Goal: Task Accomplishment & Management: Complete application form

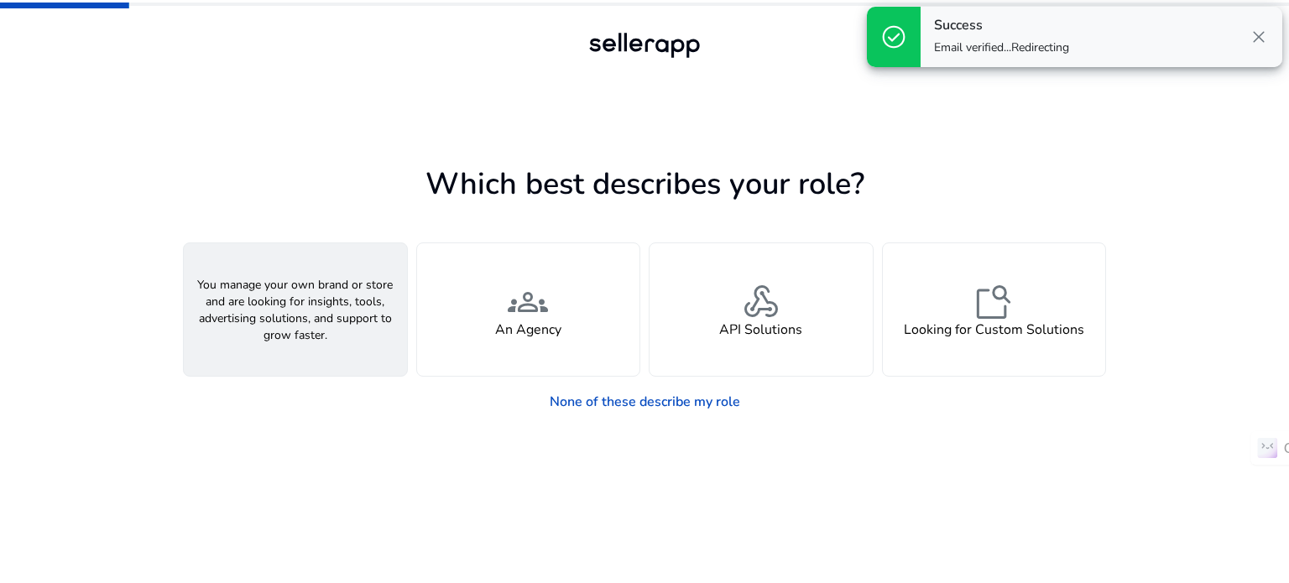
click at [268, 308] on div "person A Seller" at bounding box center [295, 309] width 223 height 133
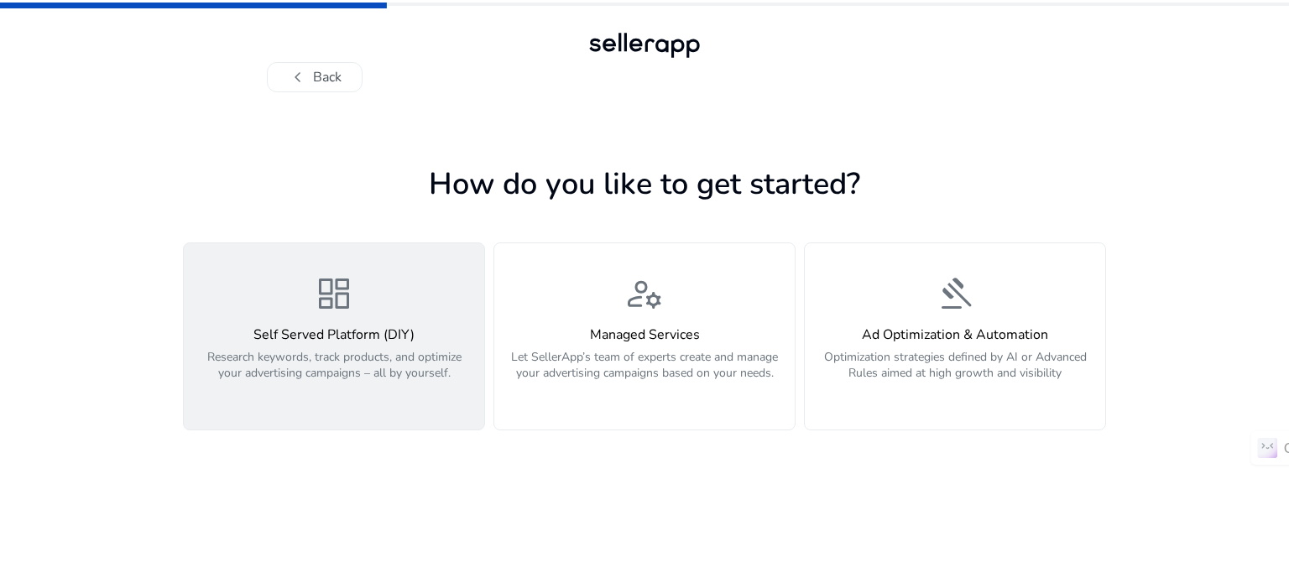
click at [326, 324] on div "dashboard Self Served Platform (DIY) Research keywords, track products, and opt…" at bounding box center [334, 337] width 280 height 126
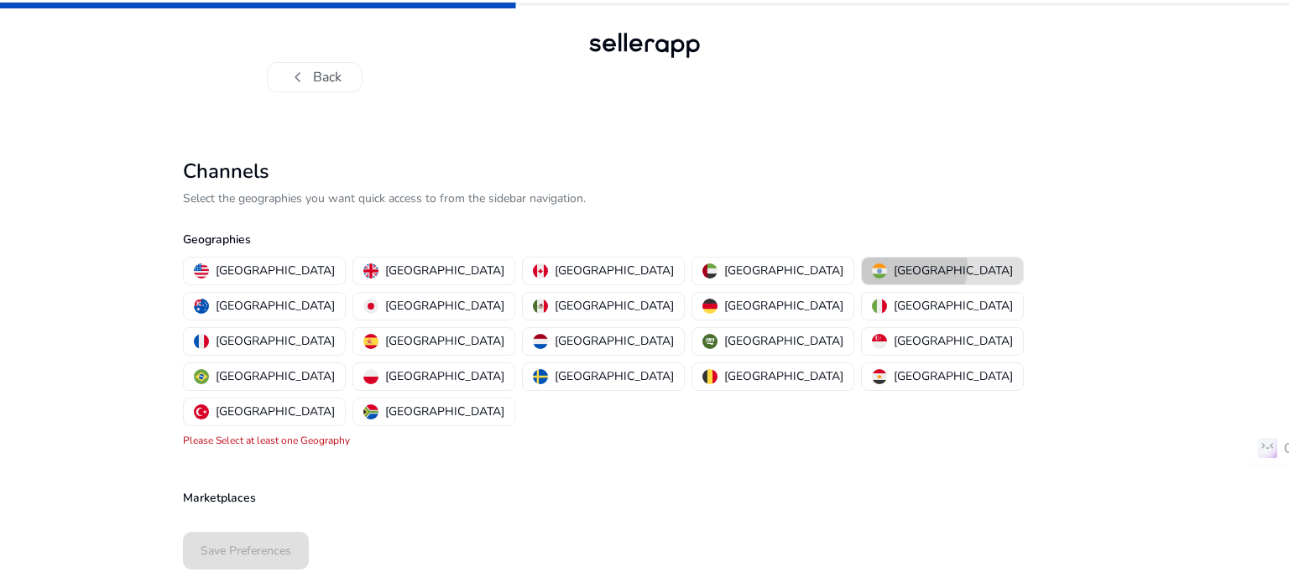
click at [894, 268] on p "[GEOGRAPHIC_DATA]" at bounding box center [953, 271] width 119 height 18
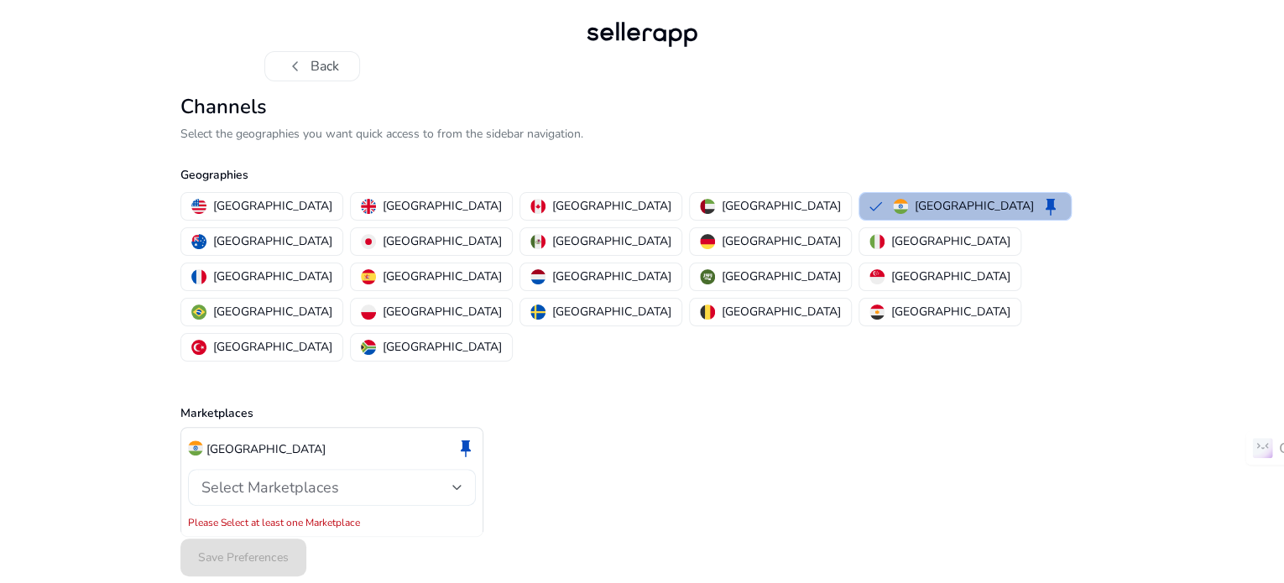
scroll to position [10, 0]
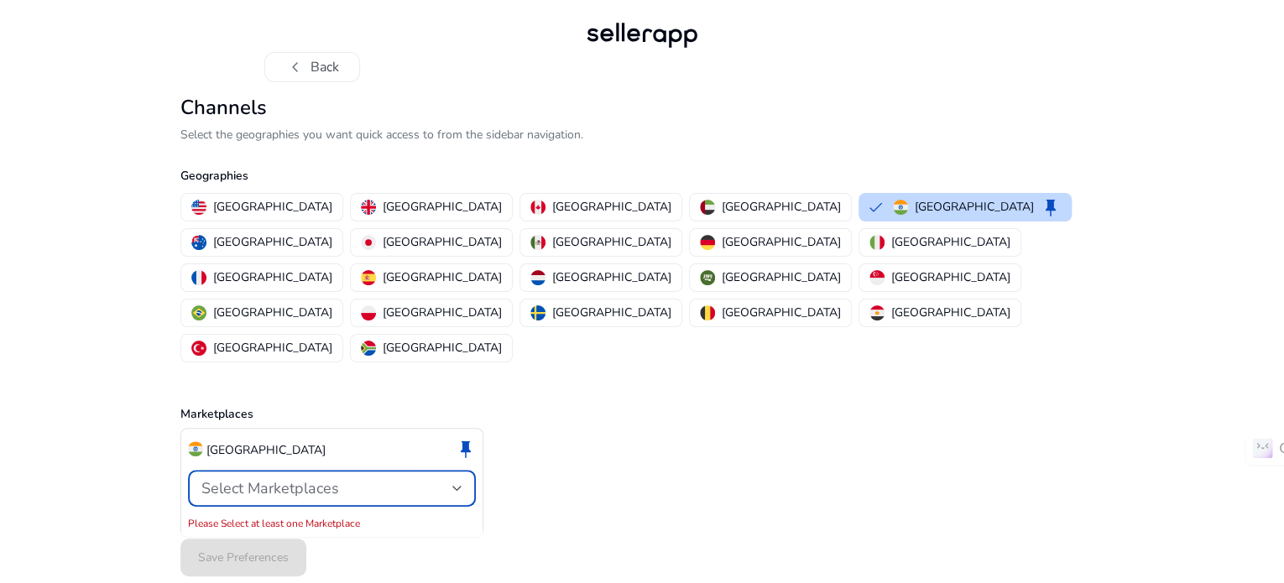
click at [420, 479] on div "Select Marketplaces" at bounding box center [326, 488] width 251 height 18
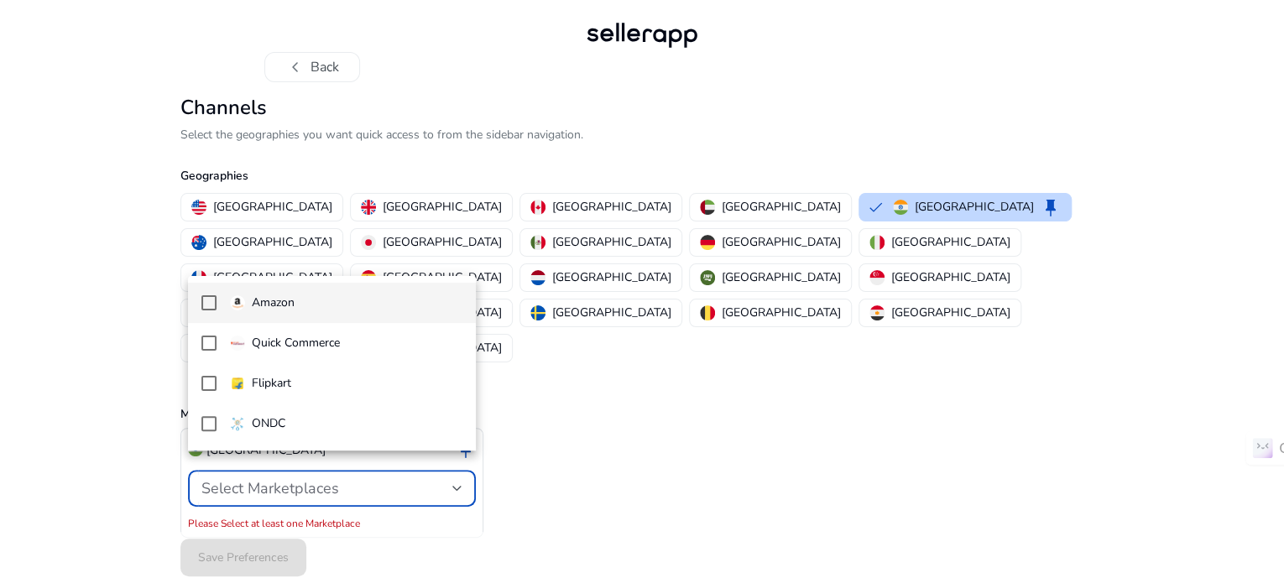
scroll to position [11, 0]
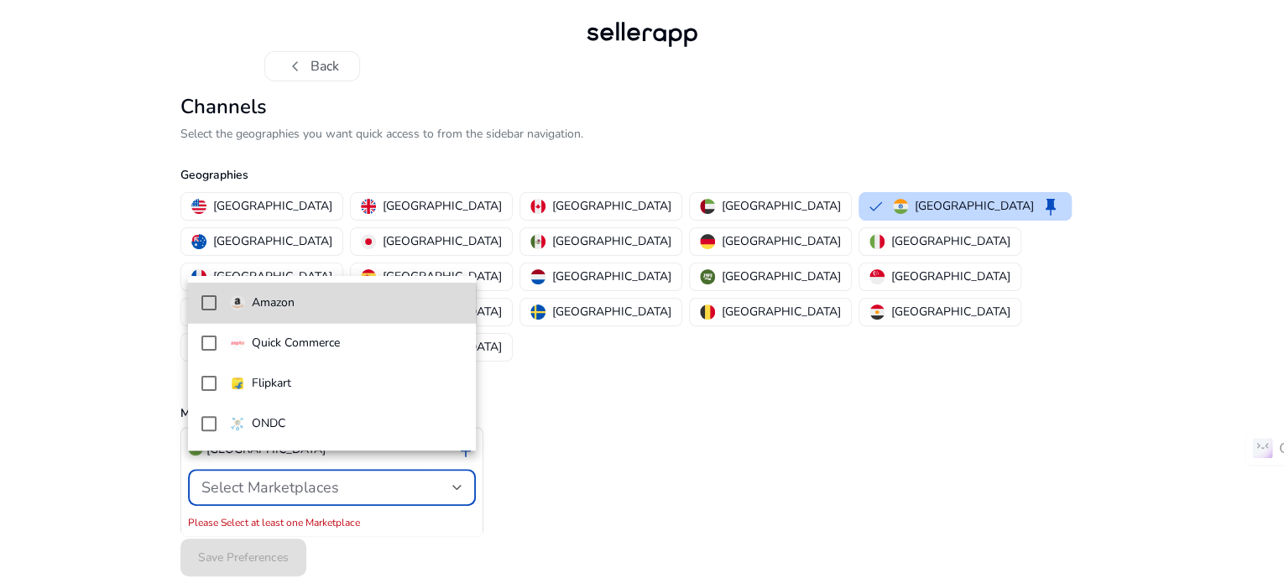
click at [207, 307] on mat-pseudo-checkbox at bounding box center [208, 302] width 15 height 15
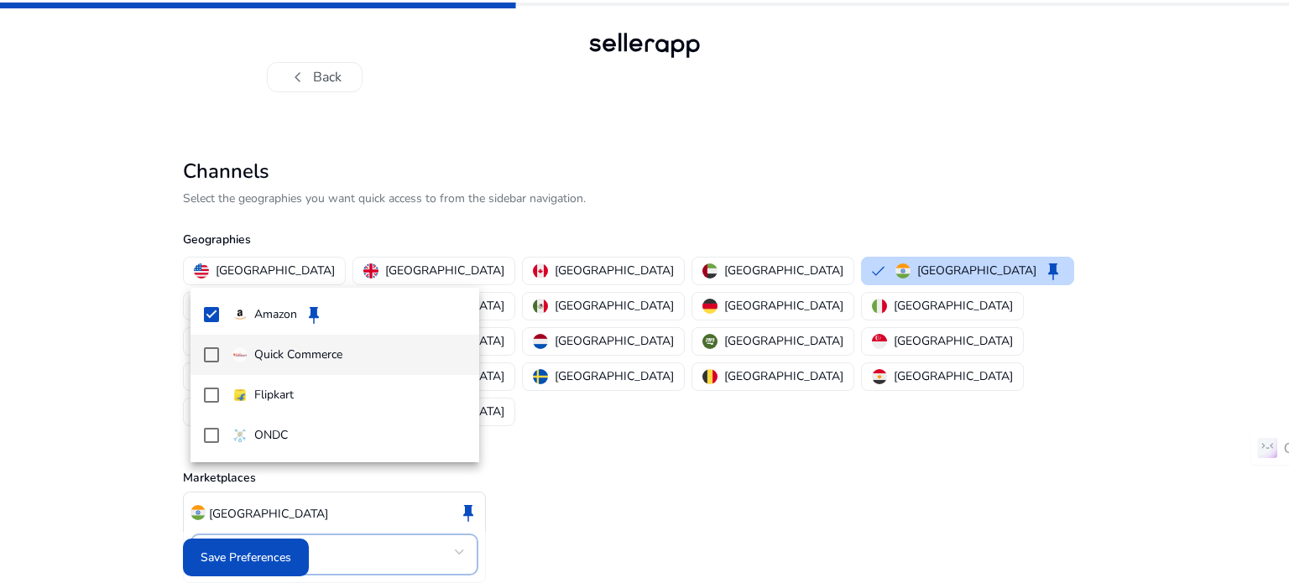
click at [213, 350] on mat-pseudo-checkbox at bounding box center [211, 354] width 15 height 15
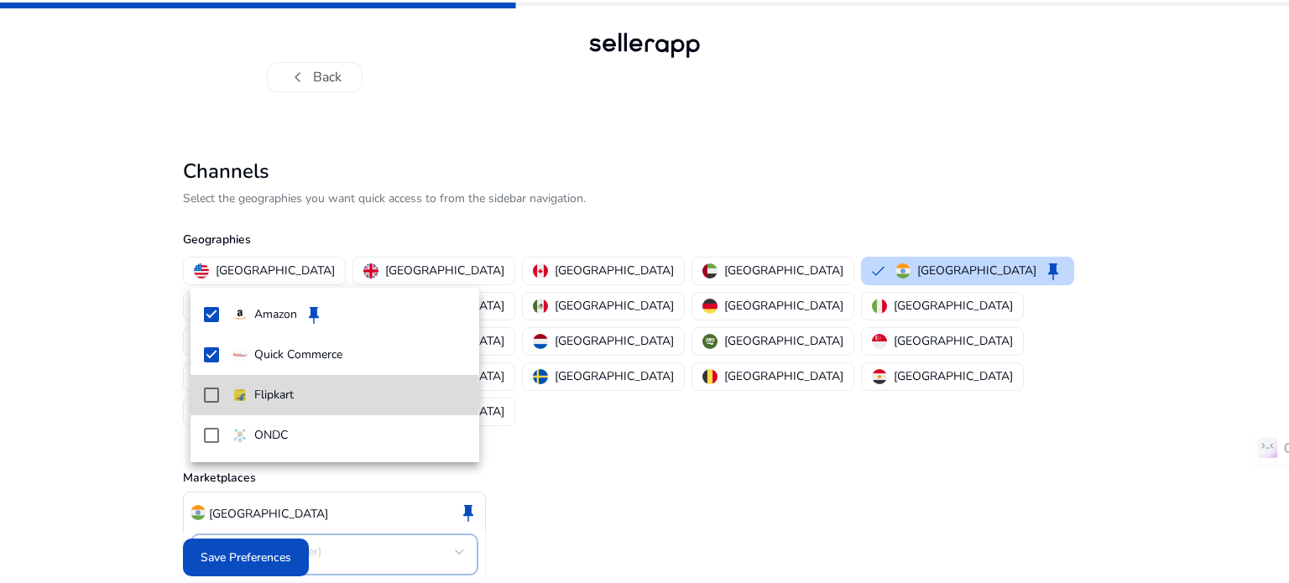
click at [205, 395] on mat-pseudo-checkbox at bounding box center [211, 395] width 15 height 15
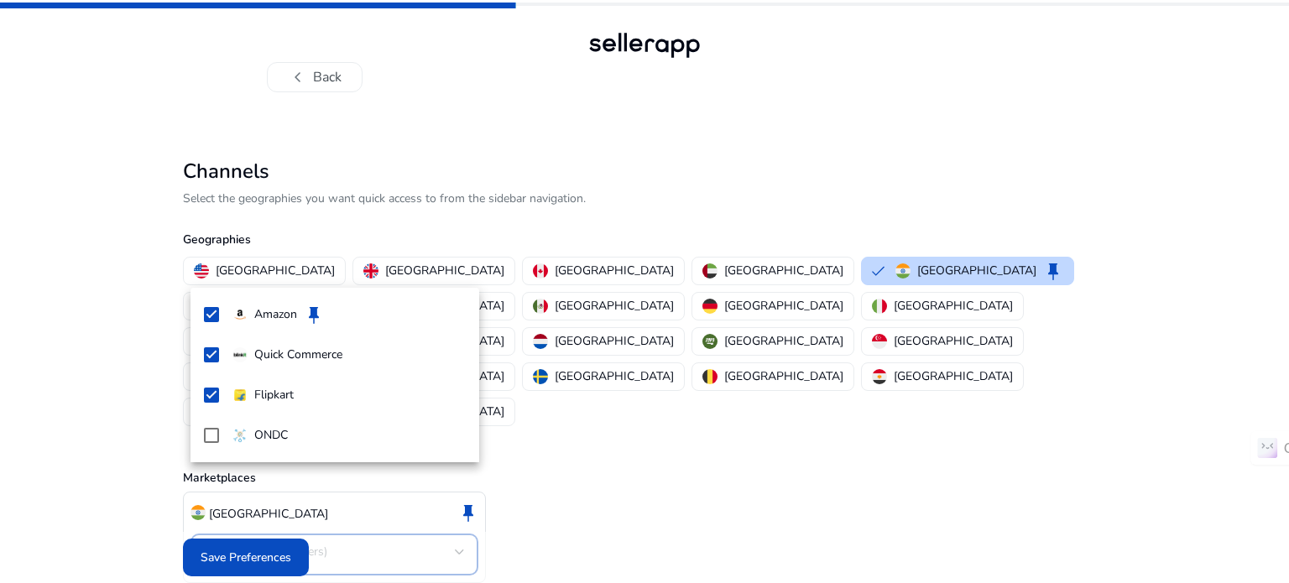
click at [255, 556] on div at bounding box center [644, 291] width 1289 height 583
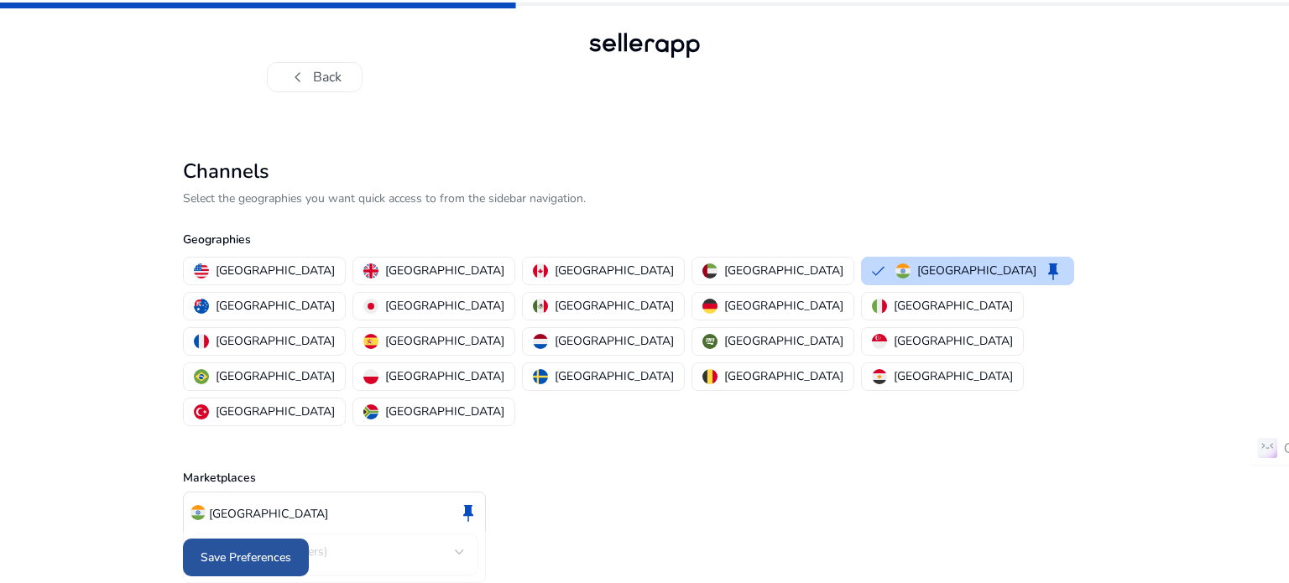
click at [261, 549] on span "Save Preferences" at bounding box center [246, 558] width 91 height 18
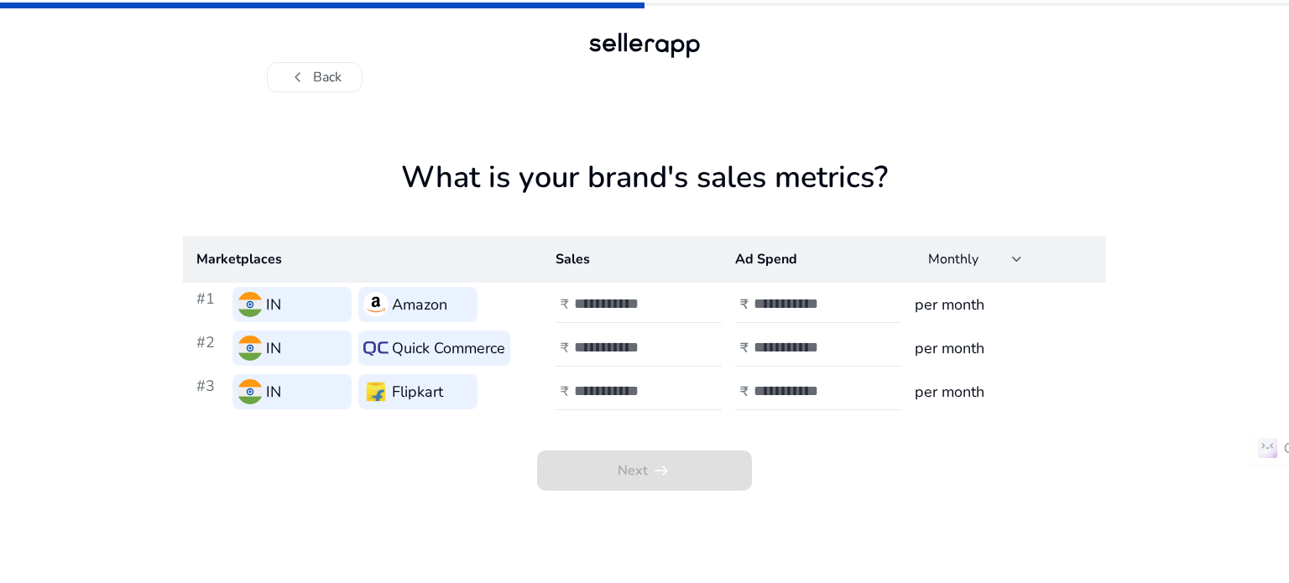
click at [615, 315] on div at bounding box center [649, 304] width 151 height 37
click at [613, 310] on input "number" at bounding box center [630, 304] width 113 height 18
click at [602, 309] on input "number" at bounding box center [630, 304] width 113 height 18
type input "*****"
click at [770, 297] on input "number" at bounding box center [809, 304] width 113 height 18
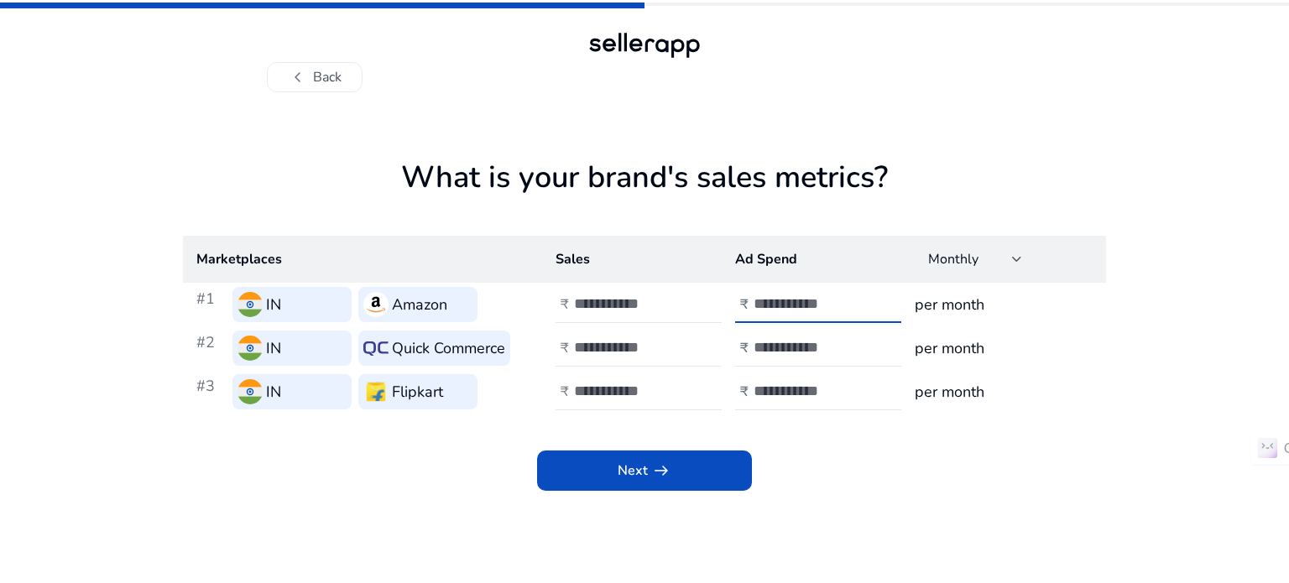
type input "*****"
click at [647, 342] on input "number" at bounding box center [630, 347] width 113 height 18
type input "*****"
click at [792, 343] on input "number" at bounding box center [809, 347] width 113 height 18
click at [603, 388] on input "number" at bounding box center [630, 391] width 113 height 18
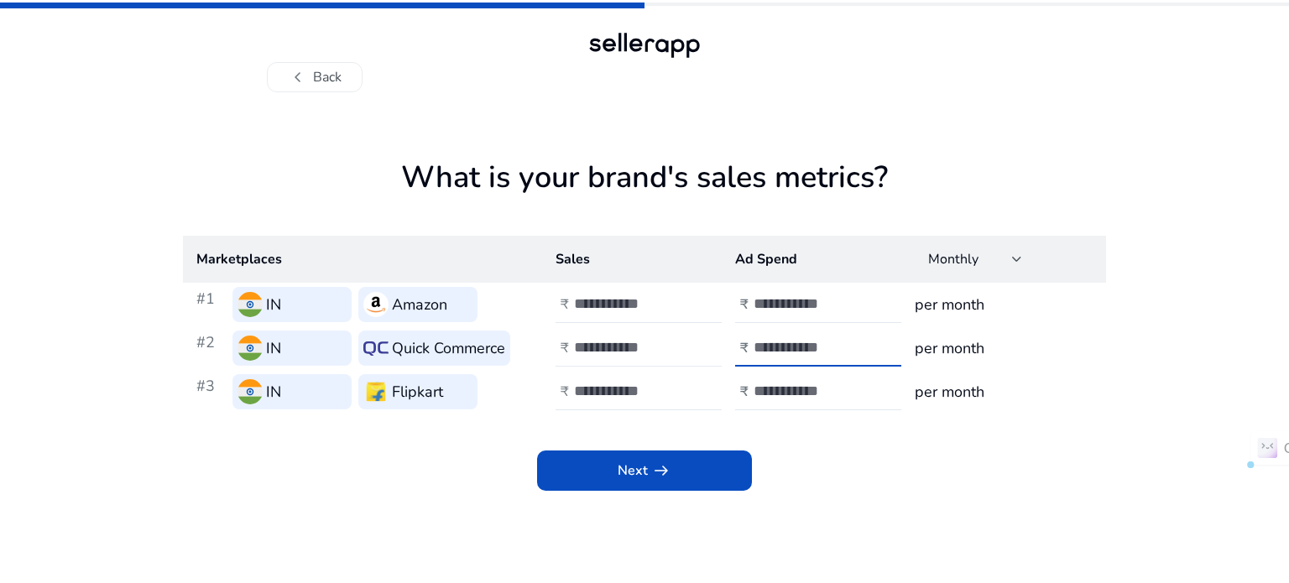
drag, startPoint x: 813, startPoint y: 349, endPoint x: 717, endPoint y: 347, distance: 96.5
click at [717, 347] on tr "#2 IN Quick Commerce ₹ ***** ₹ ***** per month" at bounding box center [644, 348] width 923 height 44
type input "*****"
click at [613, 383] on input "number" at bounding box center [630, 391] width 113 height 18
type input "*****"
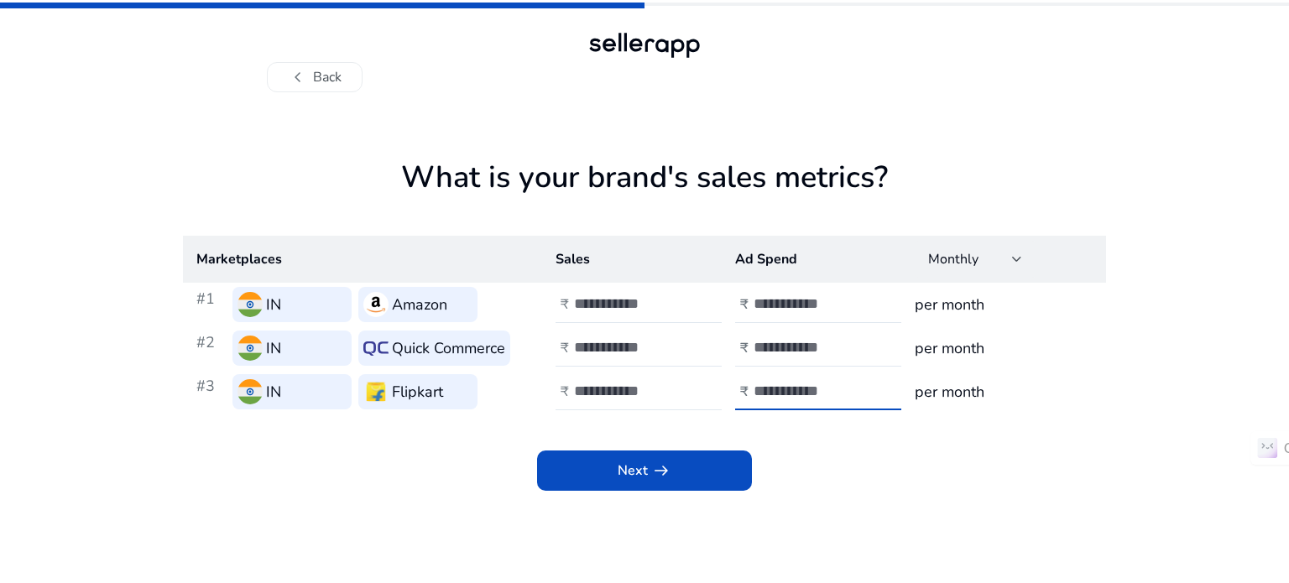
click at [802, 384] on input "number" at bounding box center [809, 391] width 113 height 18
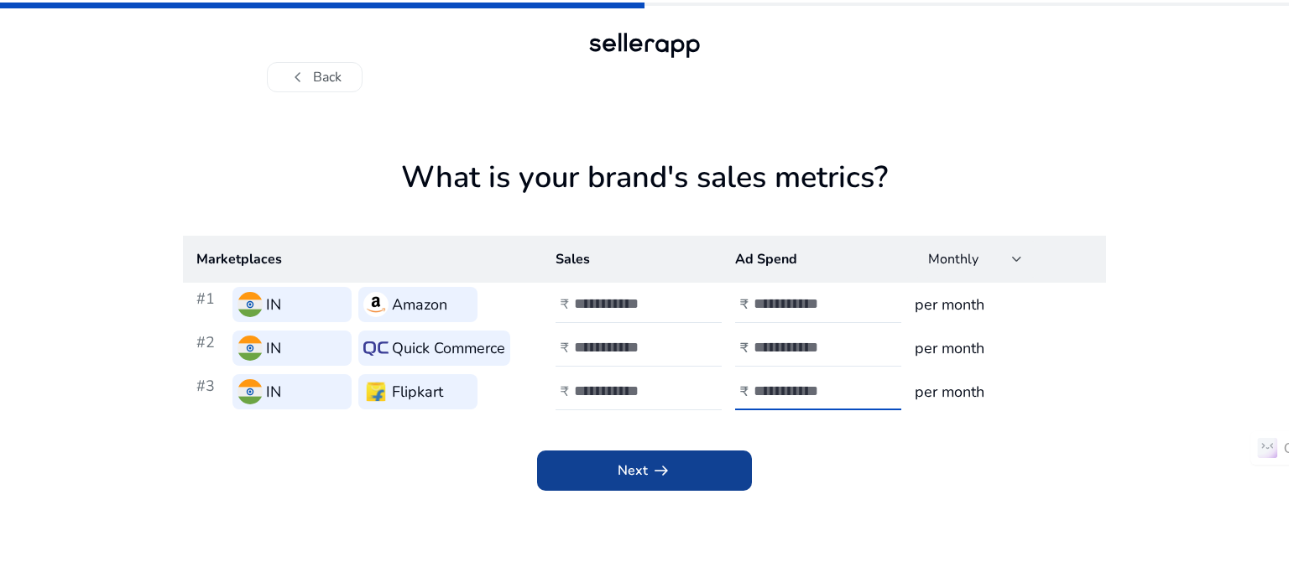
type input "*****"
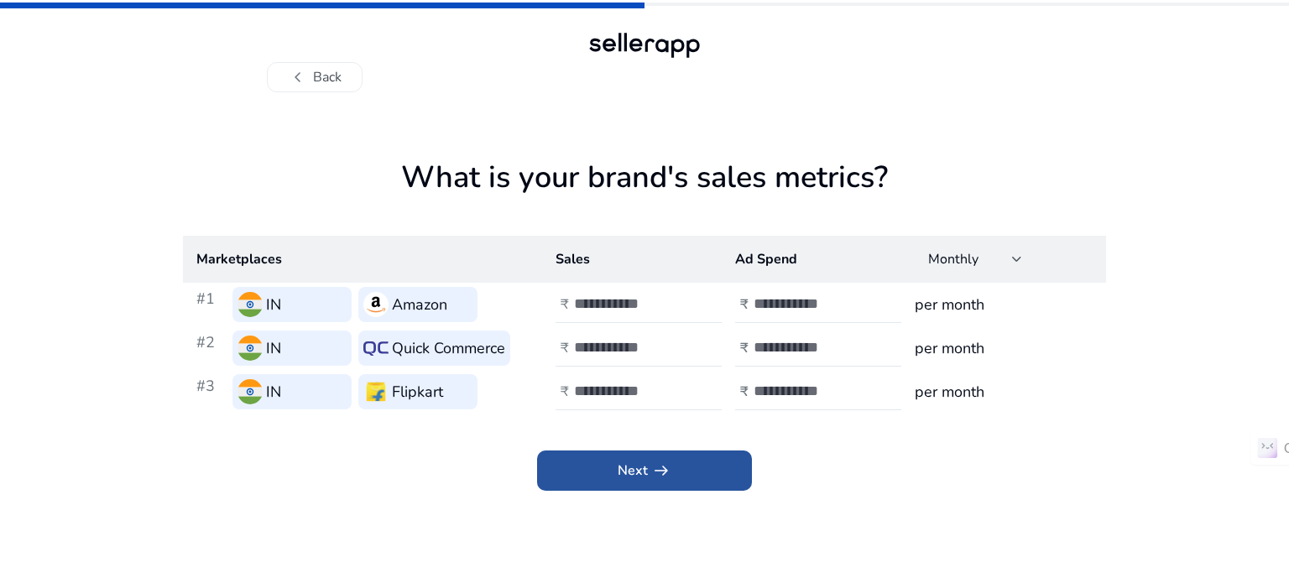
click at [681, 475] on span at bounding box center [644, 471] width 215 height 40
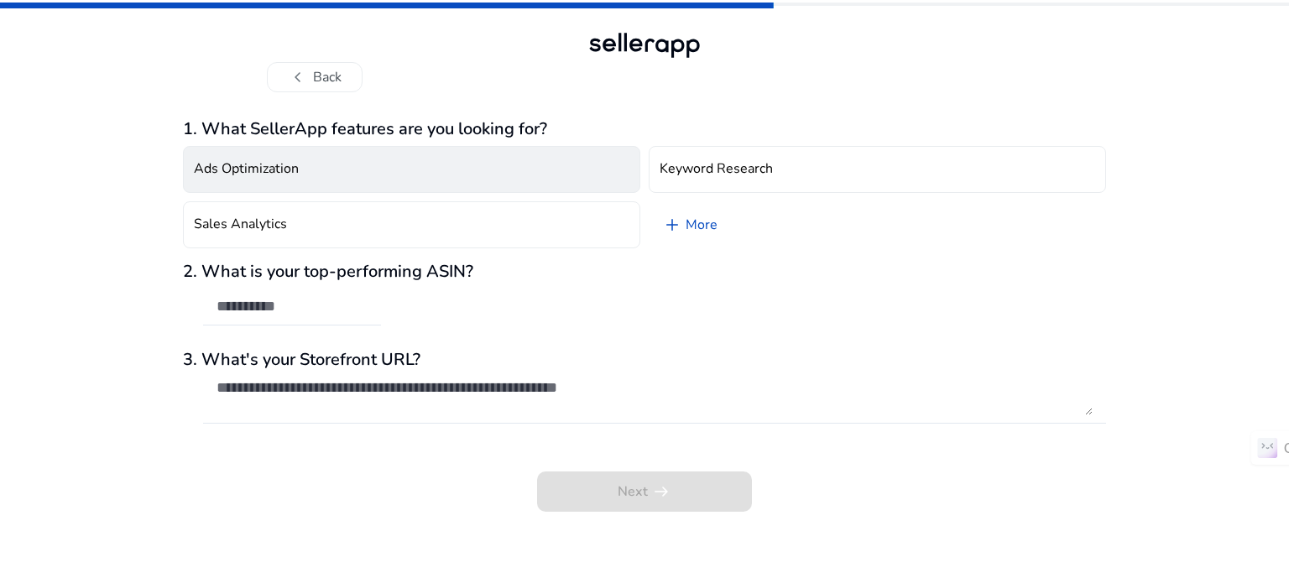
click at [562, 181] on button "Ads Optimization" at bounding box center [411, 169] width 457 height 47
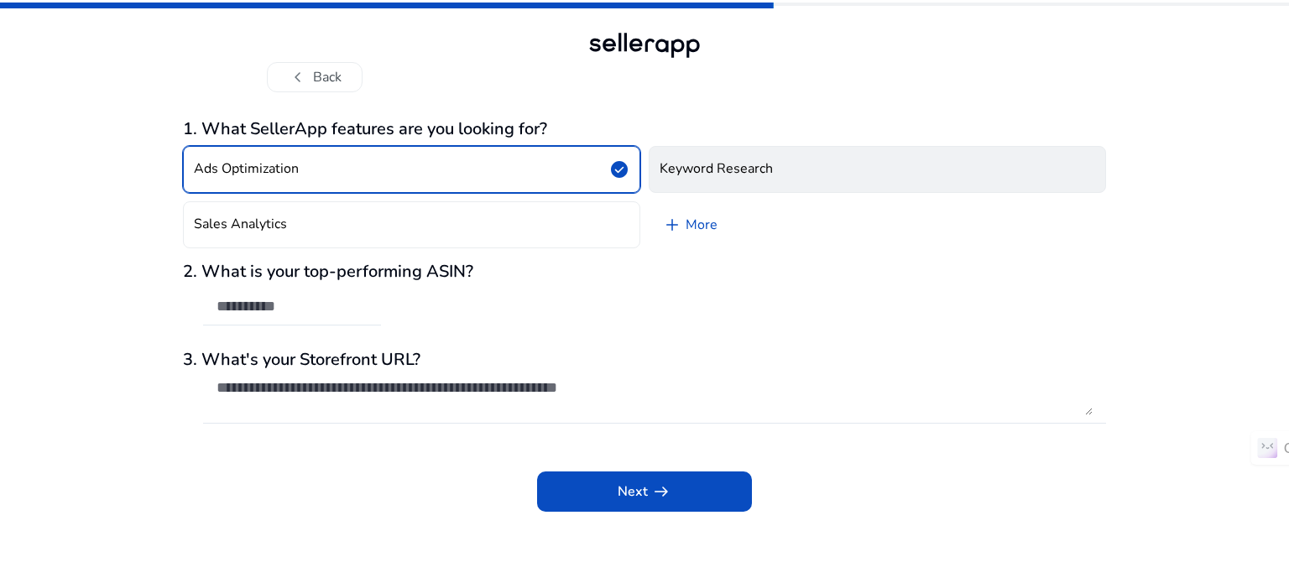
click at [689, 157] on button "Keyword Research" at bounding box center [877, 169] width 457 height 47
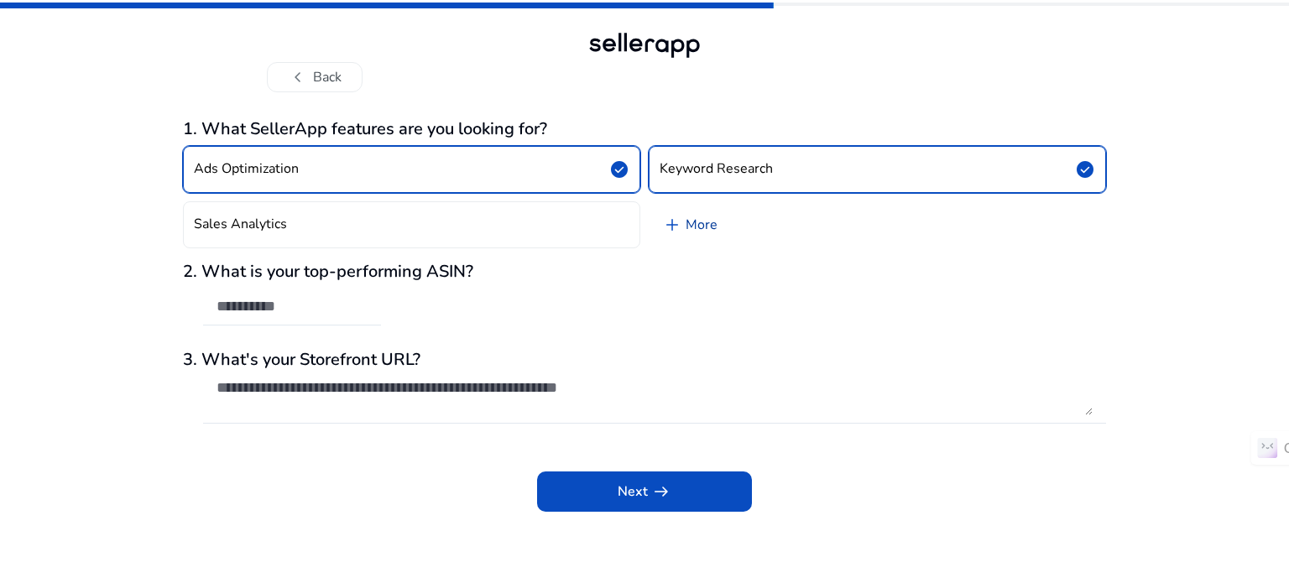
click at [699, 217] on link "add More" at bounding box center [690, 224] width 82 height 47
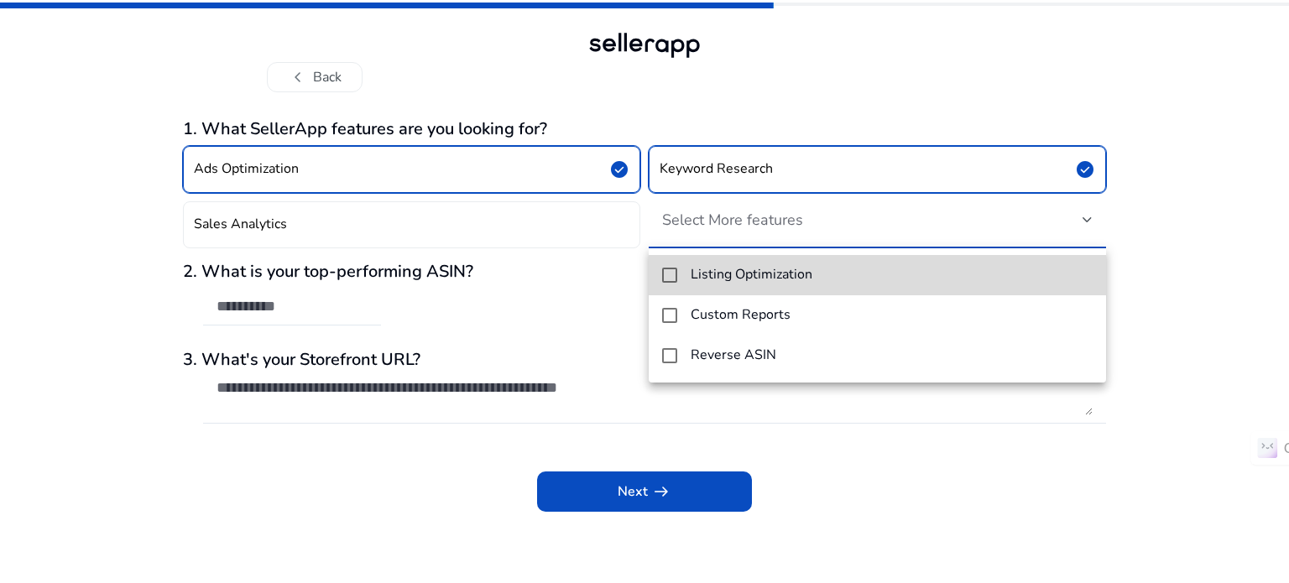
click at [668, 277] on mat-pseudo-checkbox at bounding box center [669, 275] width 15 height 15
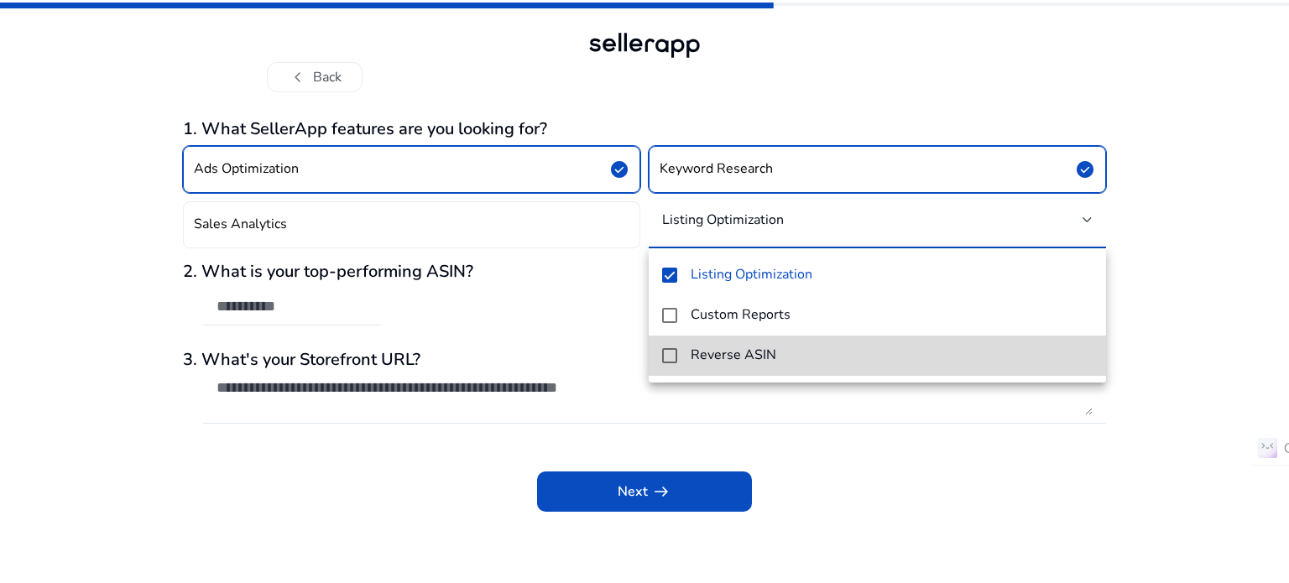
click at [669, 362] on mat-pseudo-checkbox at bounding box center [669, 355] width 15 height 15
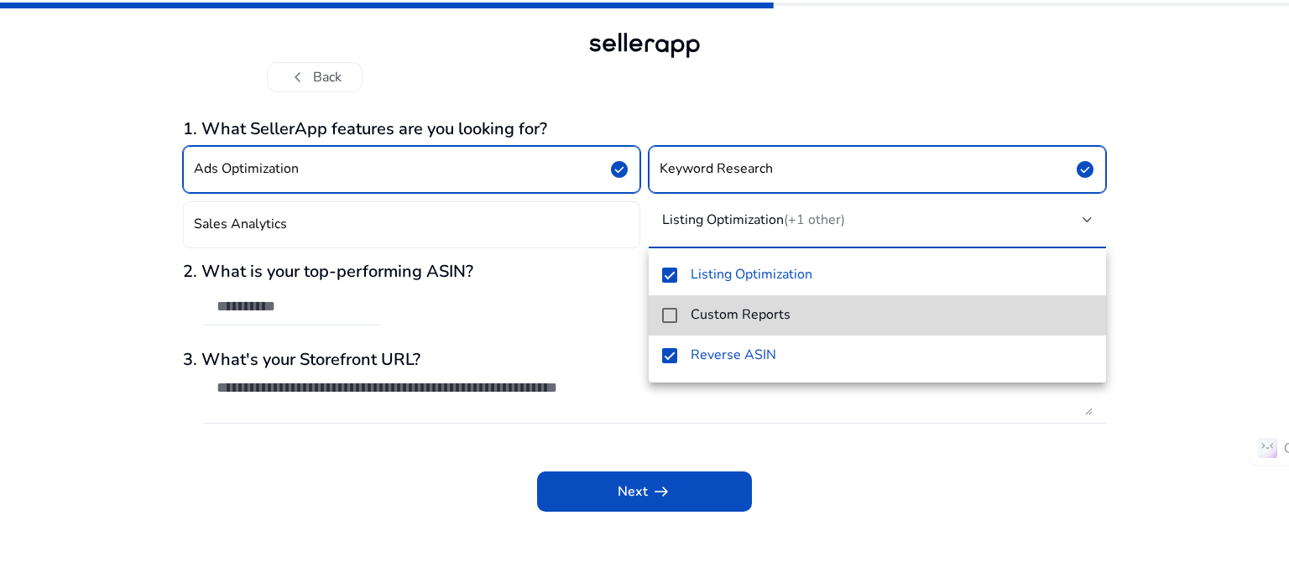
click at [669, 321] on mat-pseudo-checkbox at bounding box center [669, 315] width 15 height 15
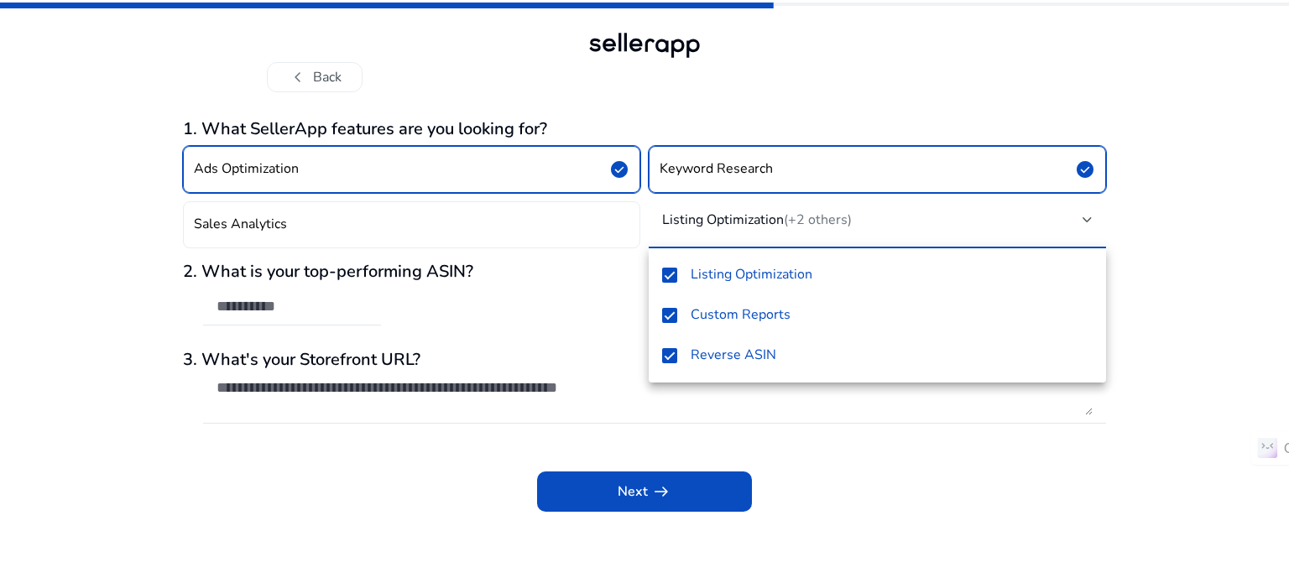
click at [1117, 312] on div at bounding box center [644, 291] width 1289 height 583
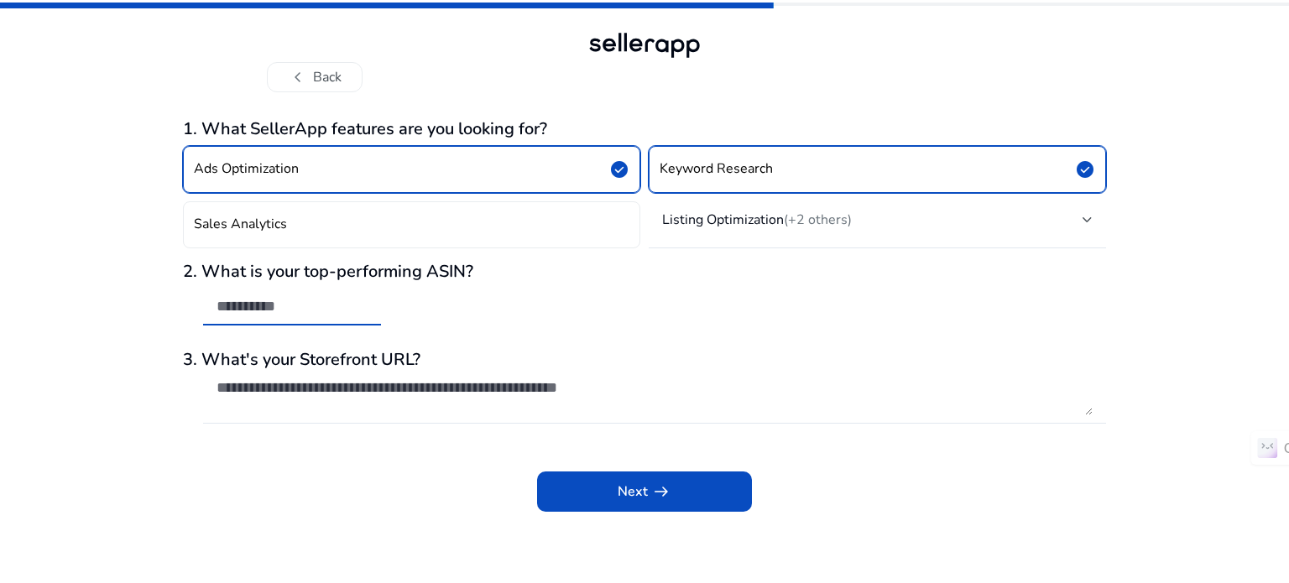
click at [353, 305] on input "text" at bounding box center [291, 306] width 151 height 18
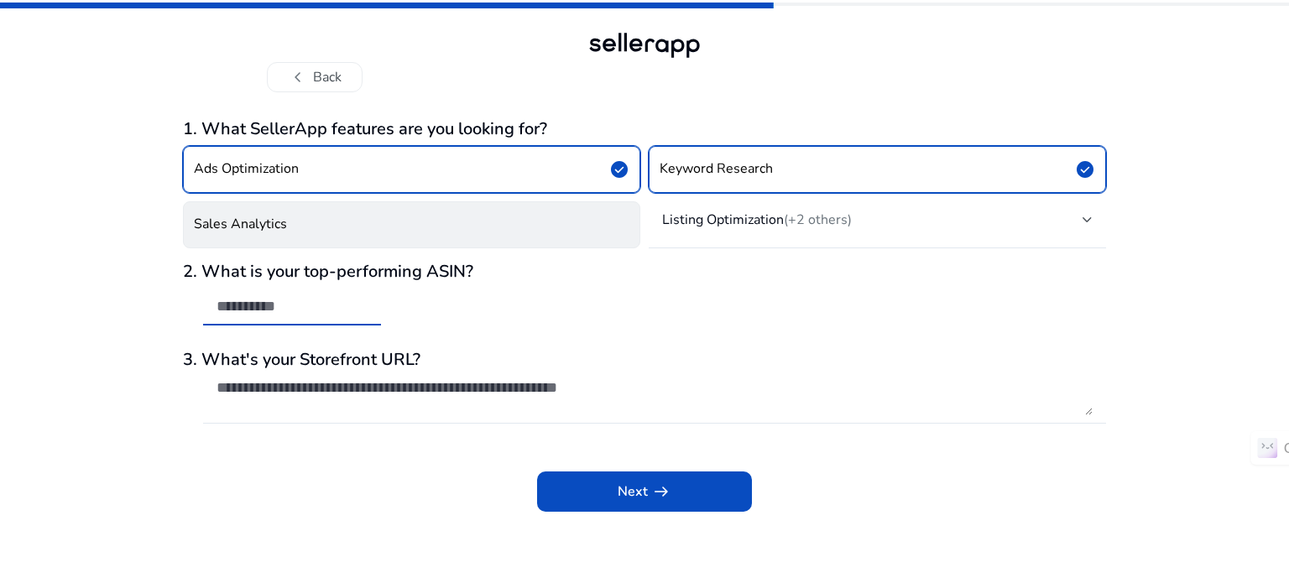
paste input "**********"
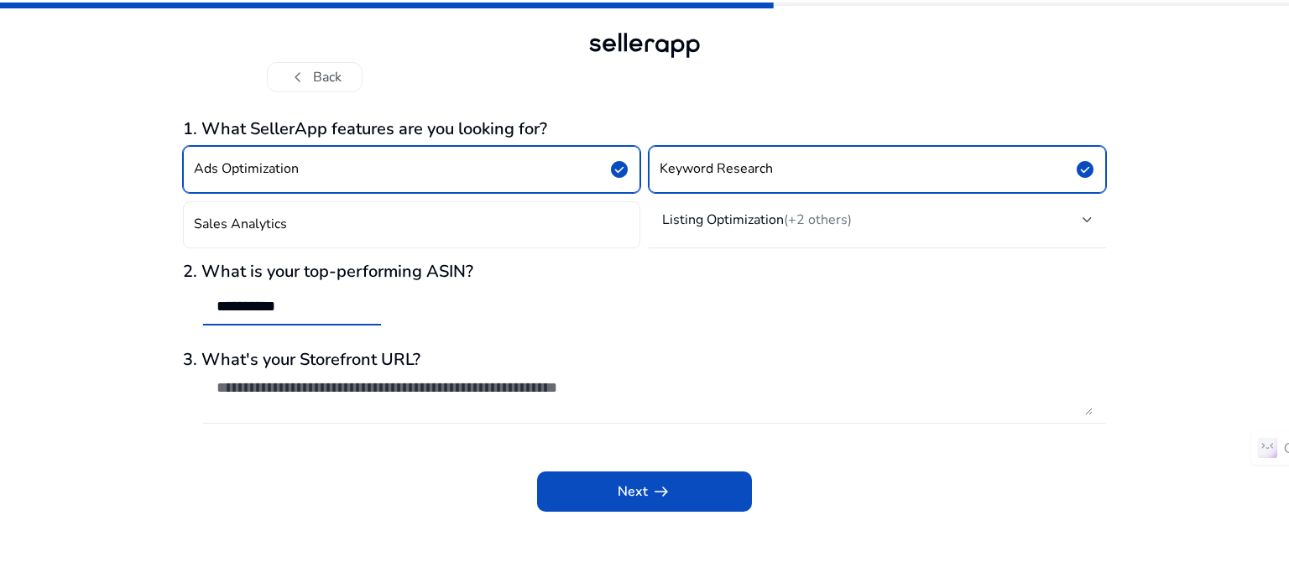
type input "**********"
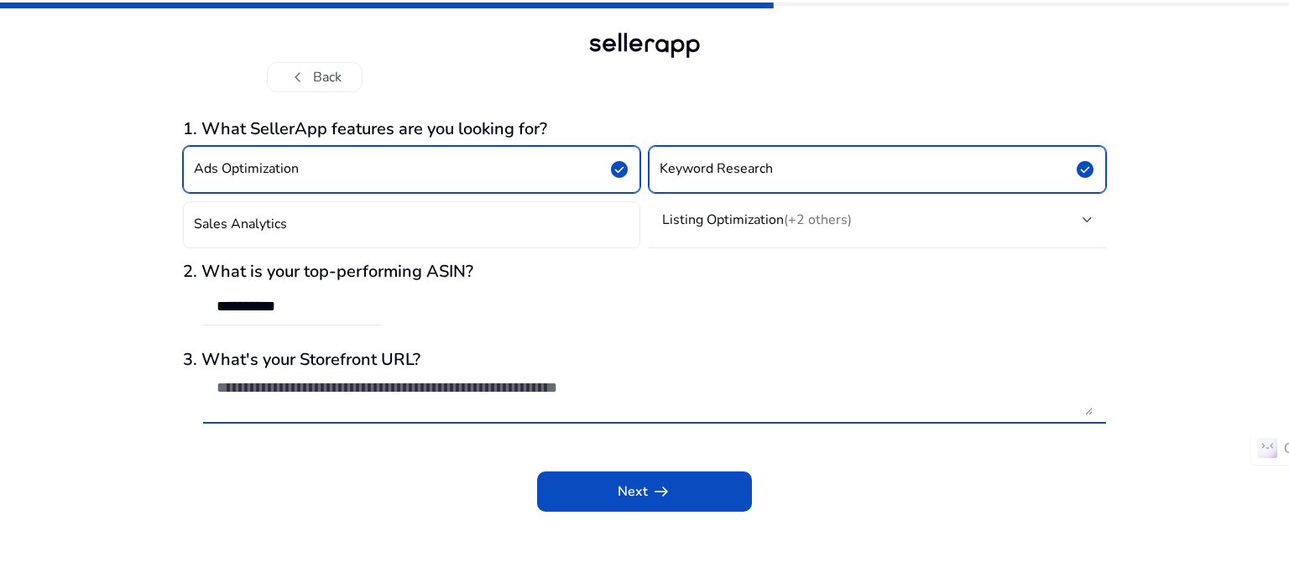
click at [433, 390] on textarea at bounding box center [654, 396] width 876 height 37
click at [517, 392] on textarea at bounding box center [654, 396] width 876 height 37
paste textarea "**********"
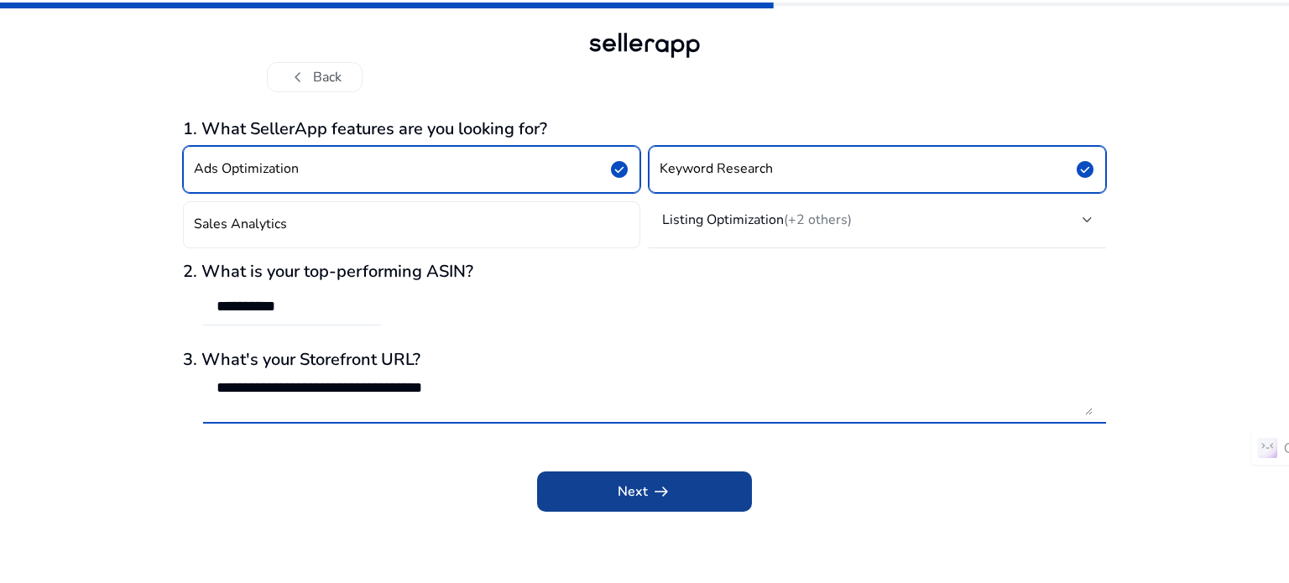
type textarea "**********"
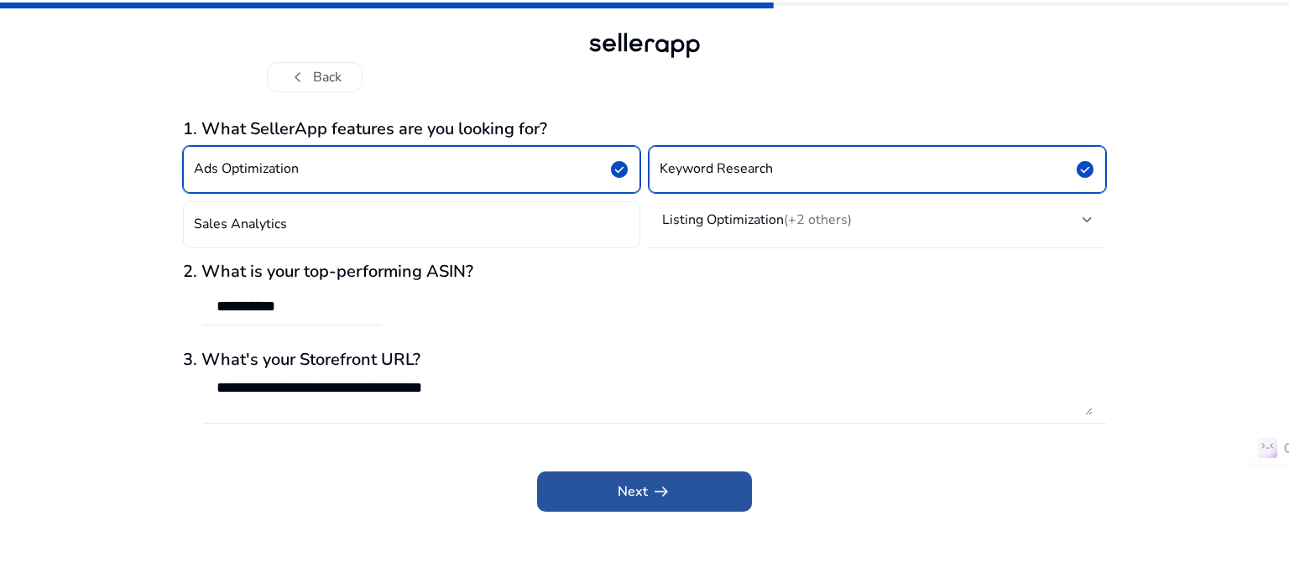
click at [621, 475] on span at bounding box center [644, 492] width 215 height 40
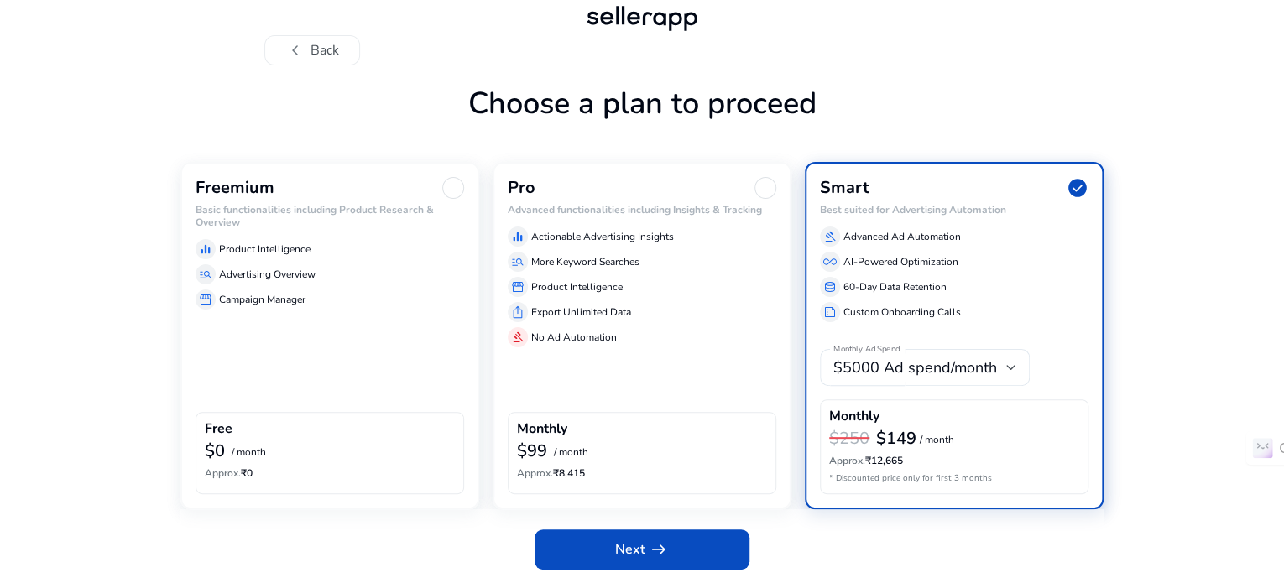
scroll to position [79, 0]
click at [442, 190] on div "Freemium" at bounding box center [330, 188] width 269 height 22
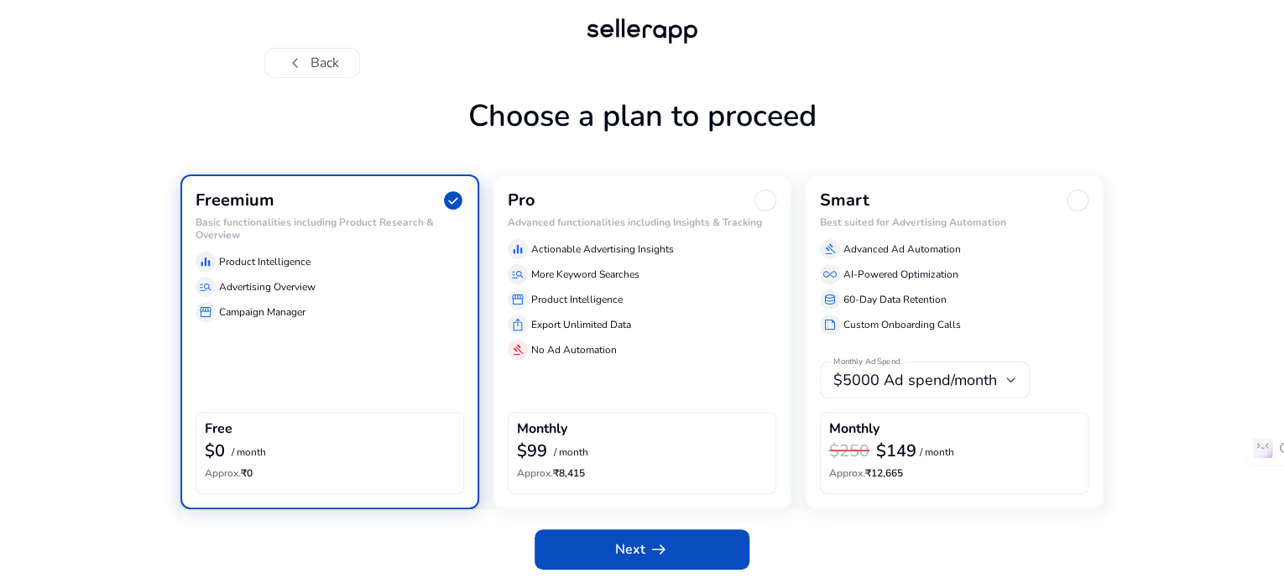
scroll to position [66, 0]
click at [675, 566] on span at bounding box center [641, 549] width 215 height 40
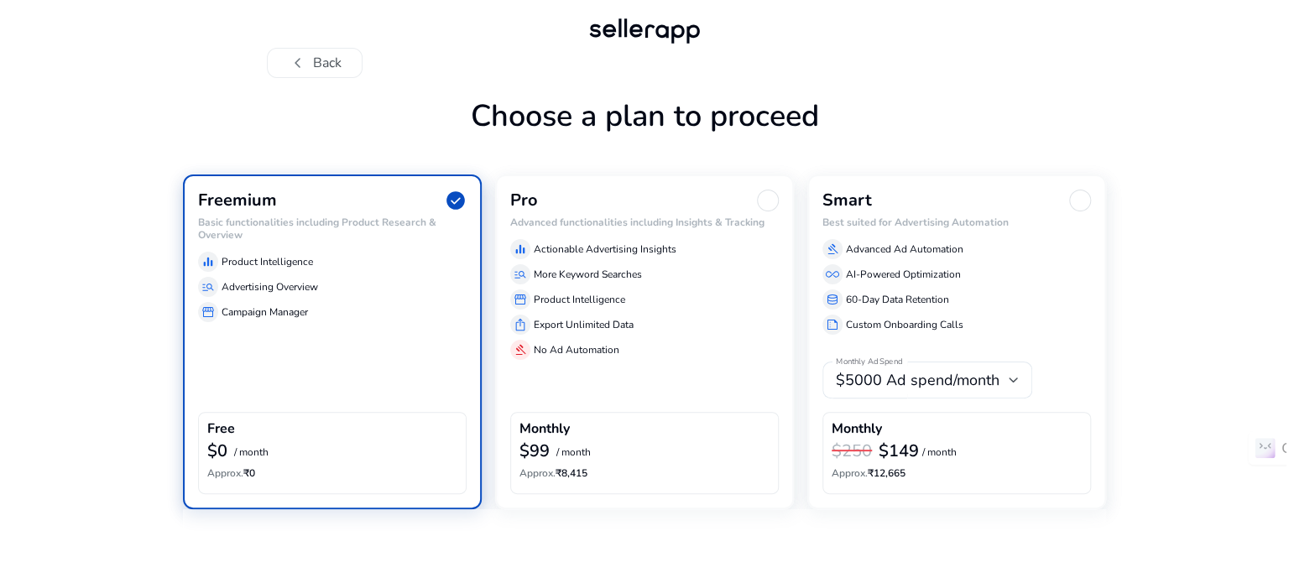
scroll to position [0, 0]
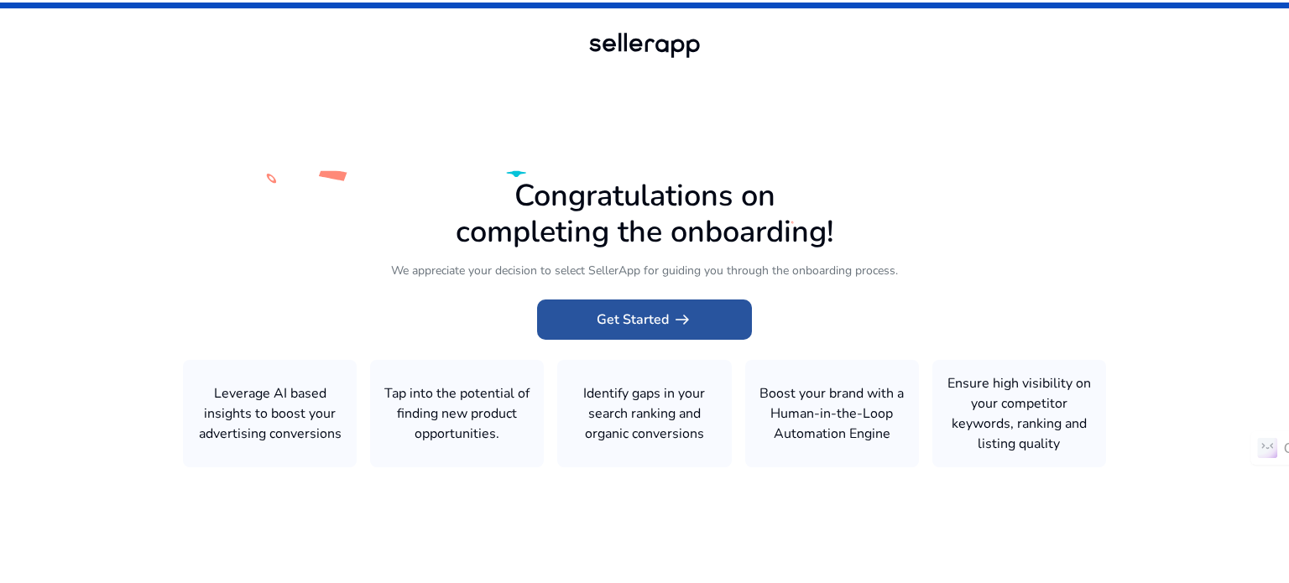
click at [690, 325] on span "arrow_right_alt" at bounding box center [682, 320] width 20 height 20
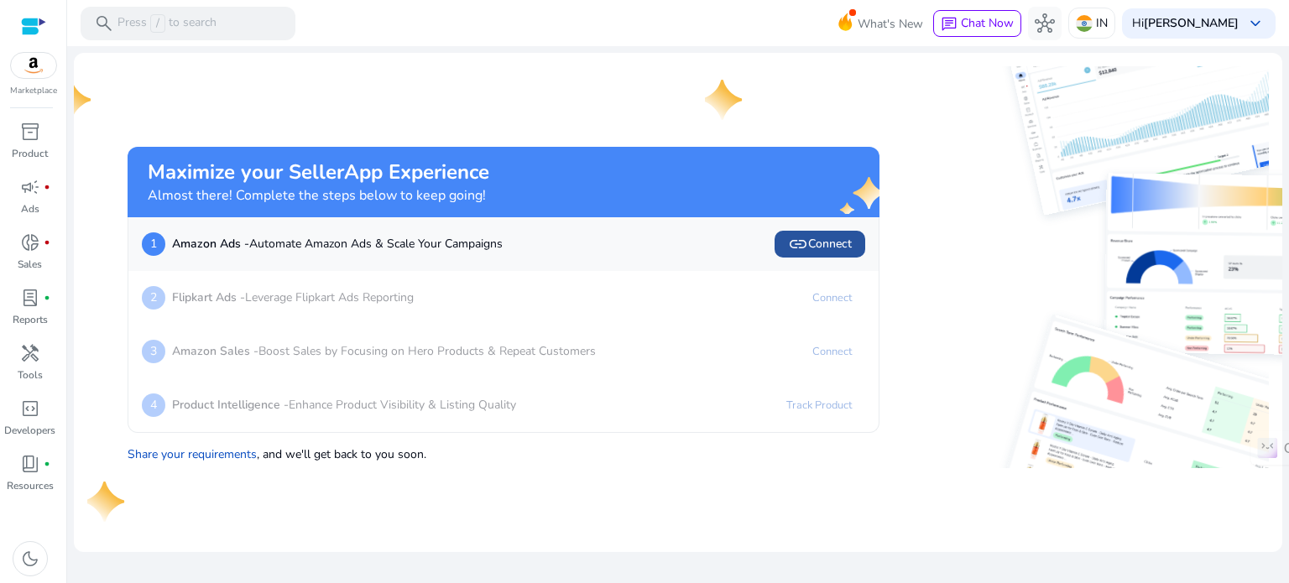
click at [832, 248] on span "link Connect" at bounding box center [820, 244] width 64 height 20
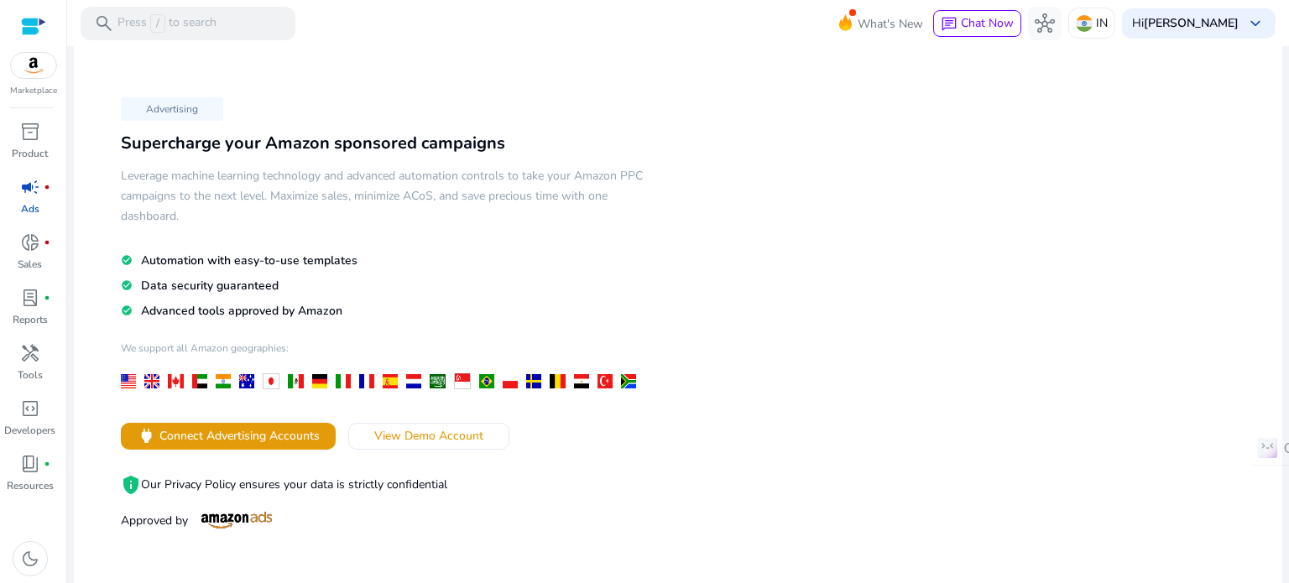
scroll to position [17, 0]
click at [279, 438] on span "Connect Advertising Accounts" at bounding box center [239, 436] width 160 height 18
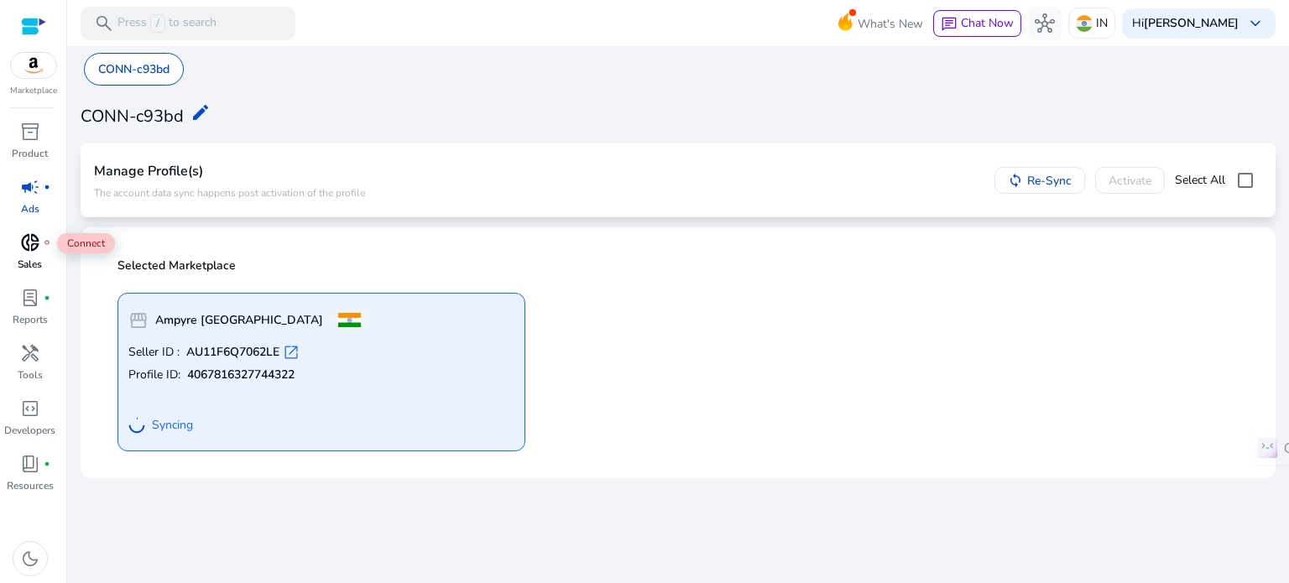
click at [26, 242] on span "donut_small" at bounding box center [30, 242] width 20 height 20
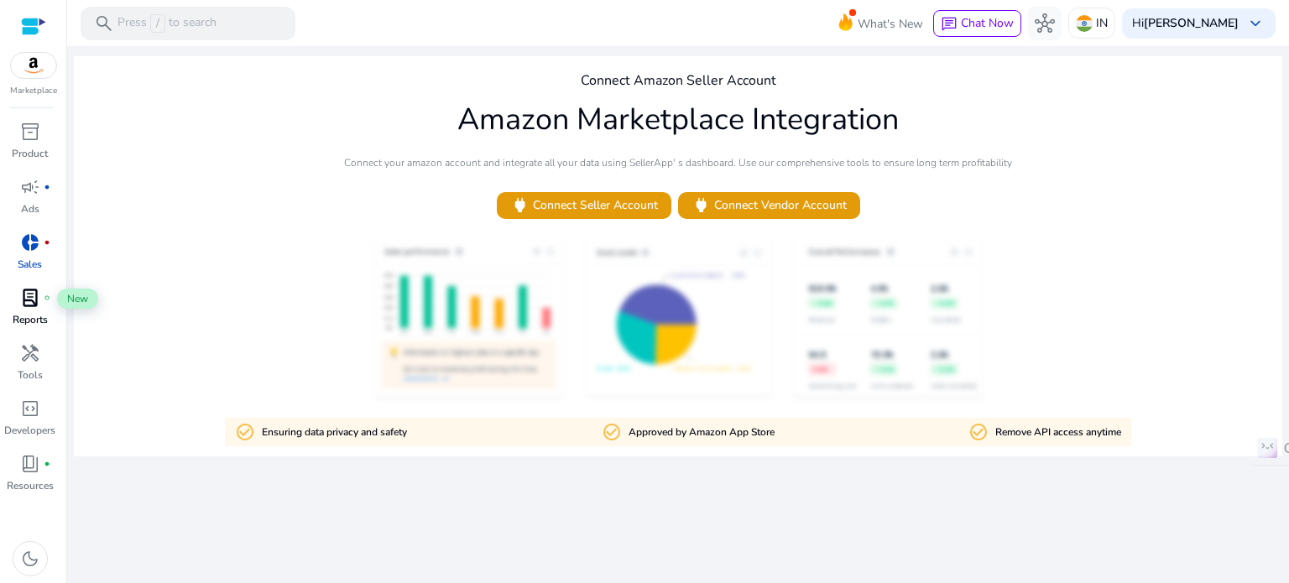
click at [29, 297] on span "lab_profile" at bounding box center [30, 298] width 20 height 20
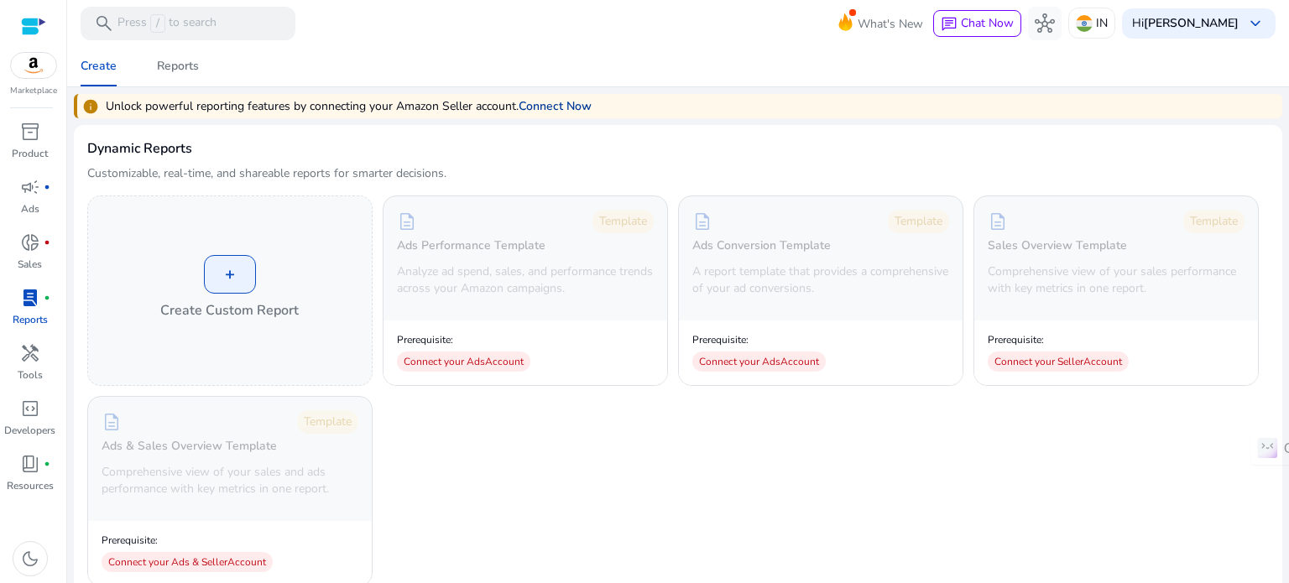
click at [550, 108] on link "Connect Now" at bounding box center [555, 106] width 73 height 18
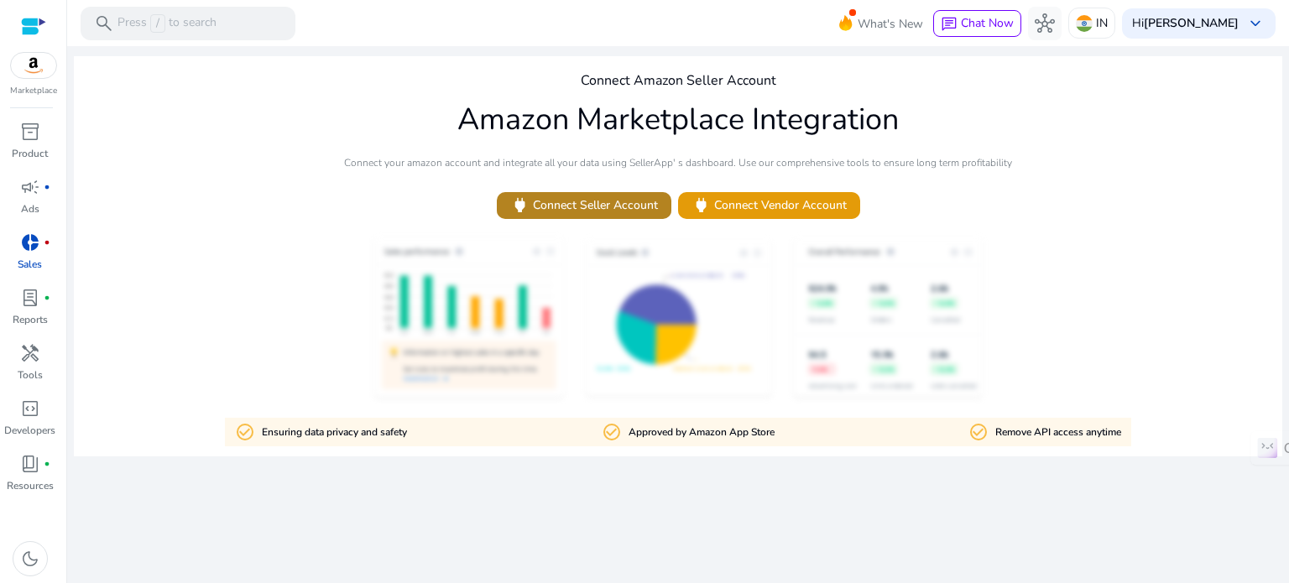
click at [592, 211] on span "power Connect Seller Account" at bounding box center [584, 205] width 148 height 19
